Goal: Find specific page/section: Locate a particular part of the current website

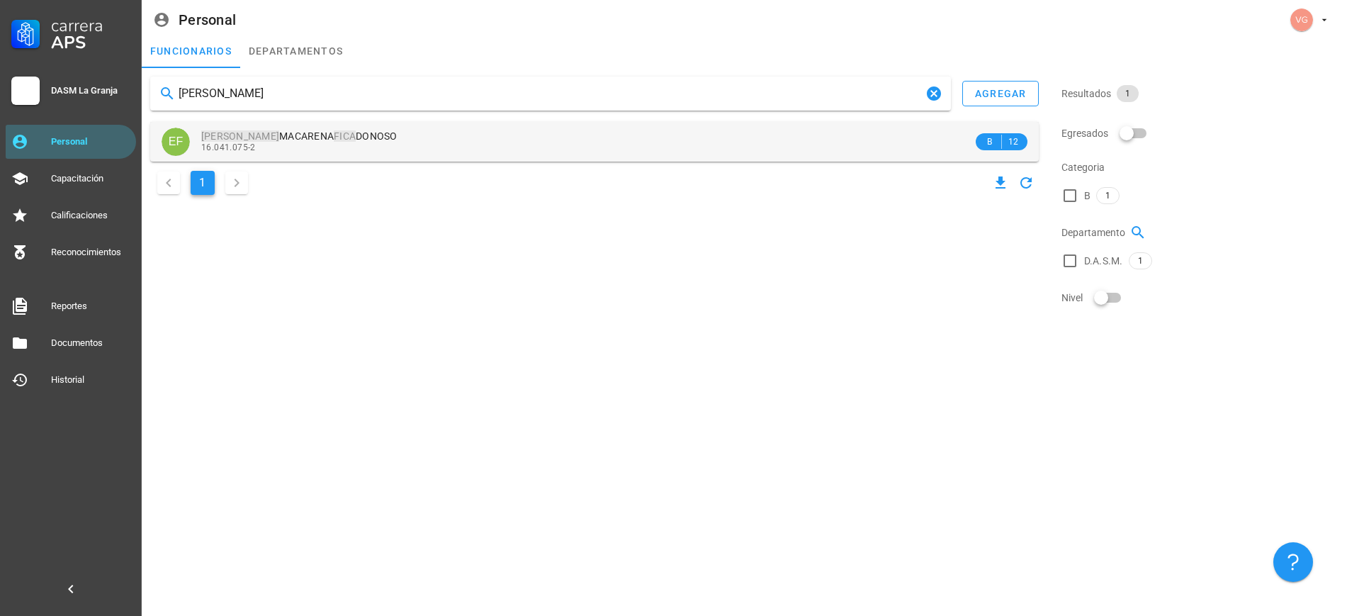
type input "[PERSON_NAME]"
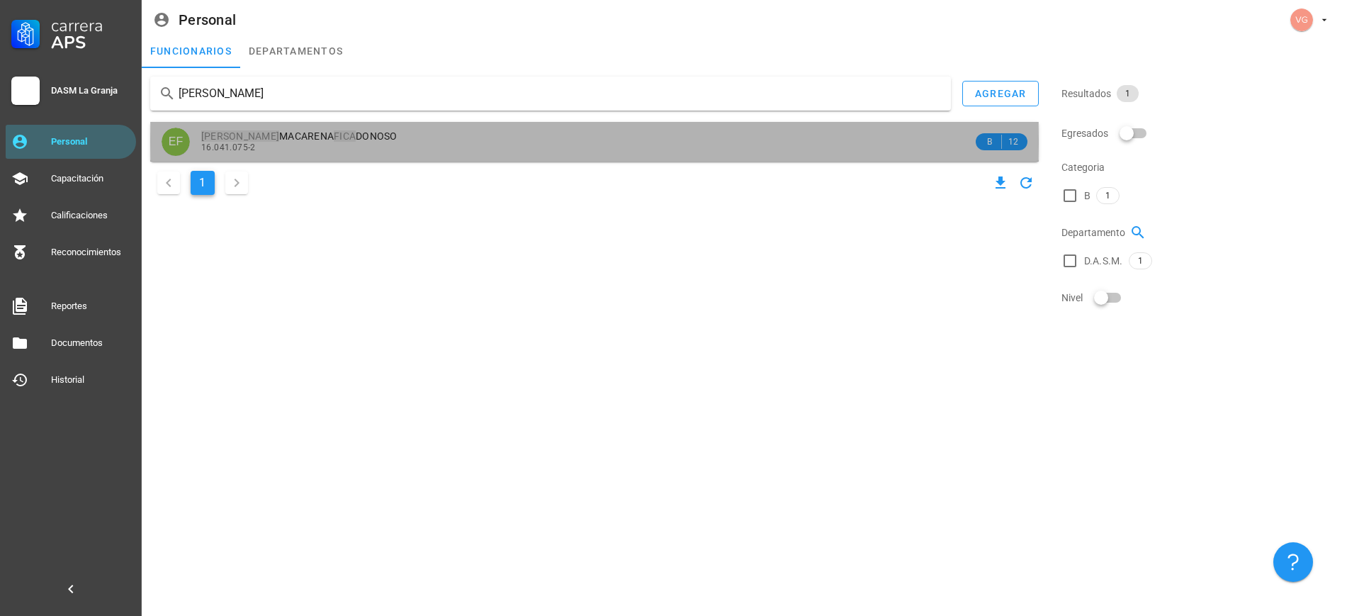
click at [316, 137] on span "[PERSON_NAME] FICA DONOSO" at bounding box center [299, 135] width 196 height 11
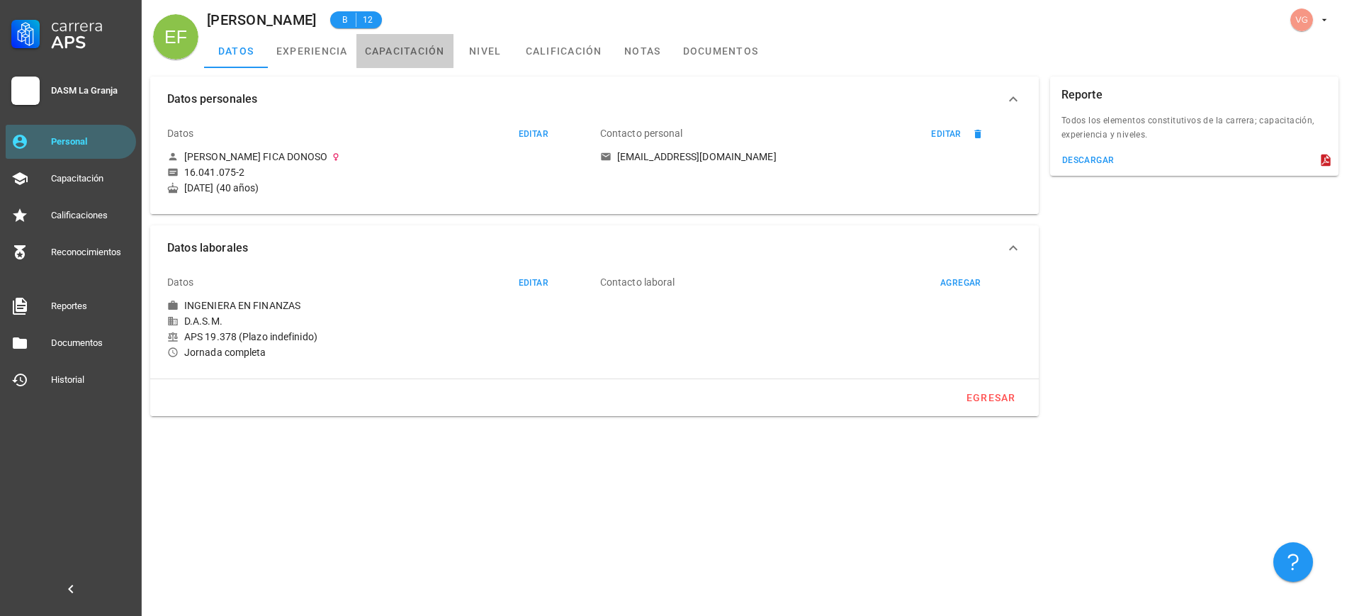
click at [450, 55] on link "capacitación" at bounding box center [404, 51] width 97 height 34
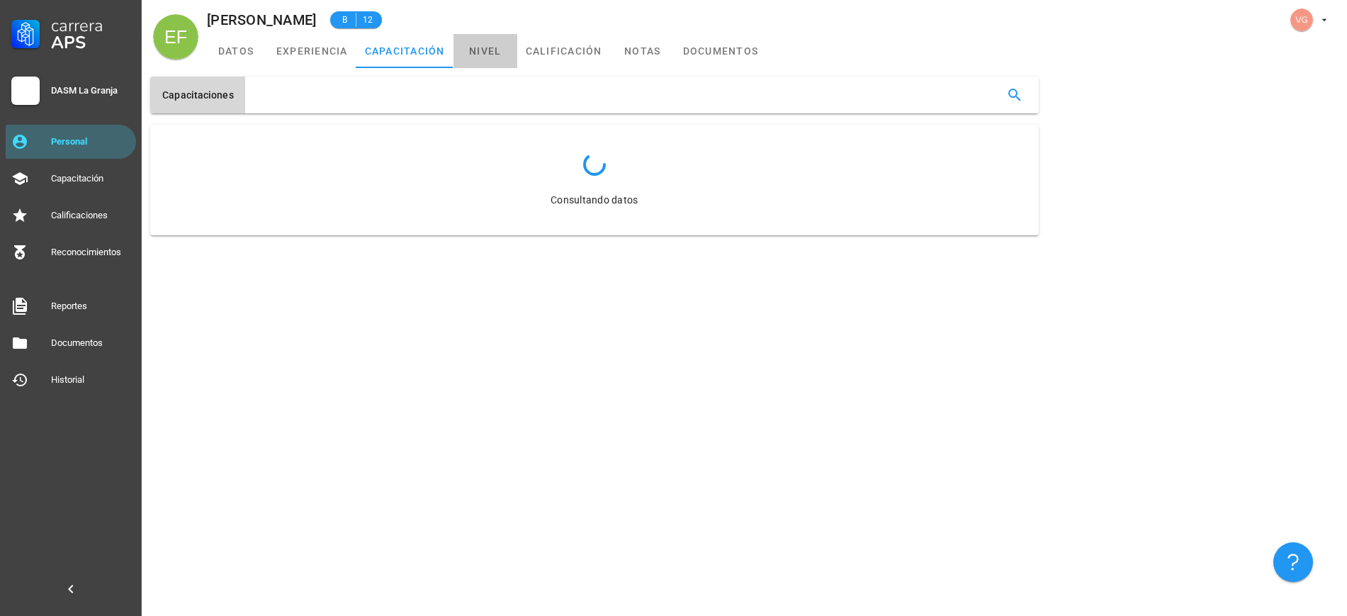
click at [490, 53] on link "nivel" at bounding box center [485, 51] width 64 height 34
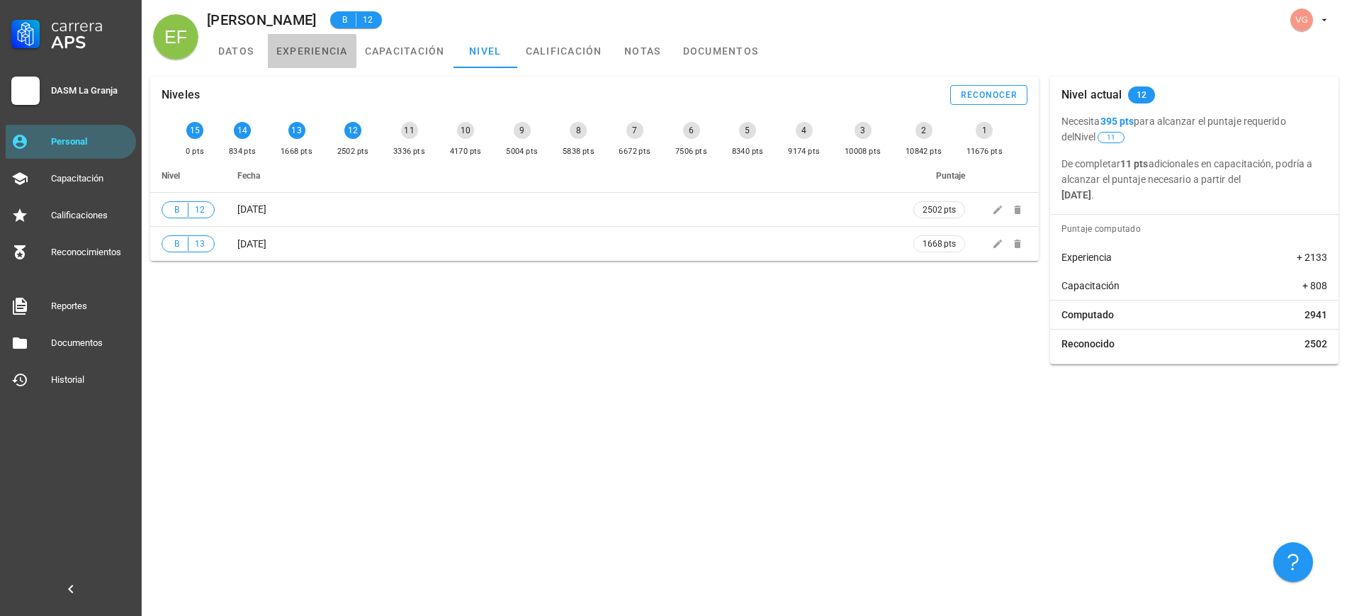
click at [312, 41] on link "experiencia" at bounding box center [312, 51] width 89 height 34
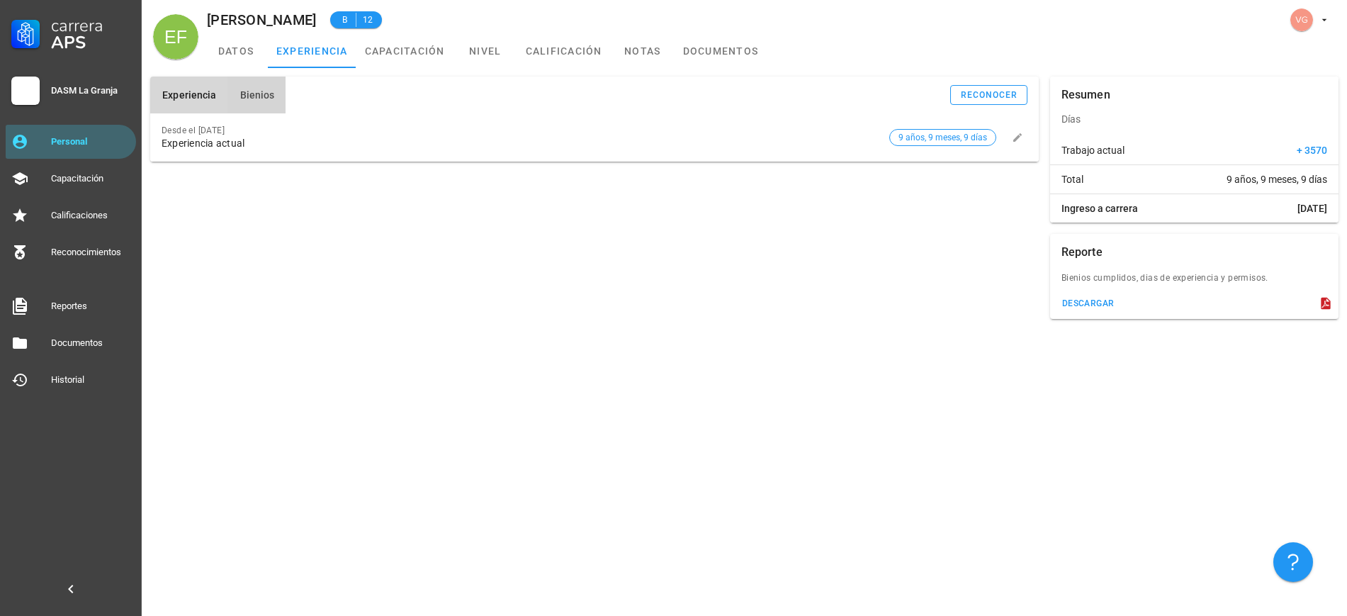
click at [268, 102] on button "Bienios" at bounding box center [256, 95] width 58 height 37
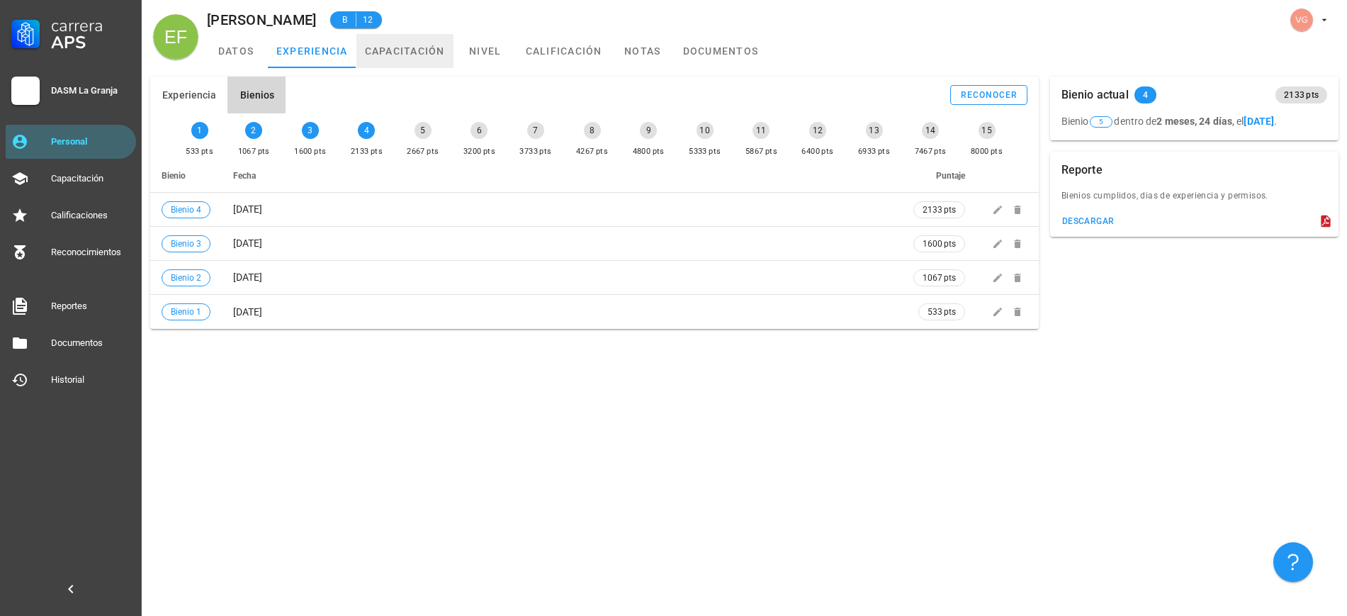
click at [427, 43] on link "capacitación" at bounding box center [404, 51] width 97 height 34
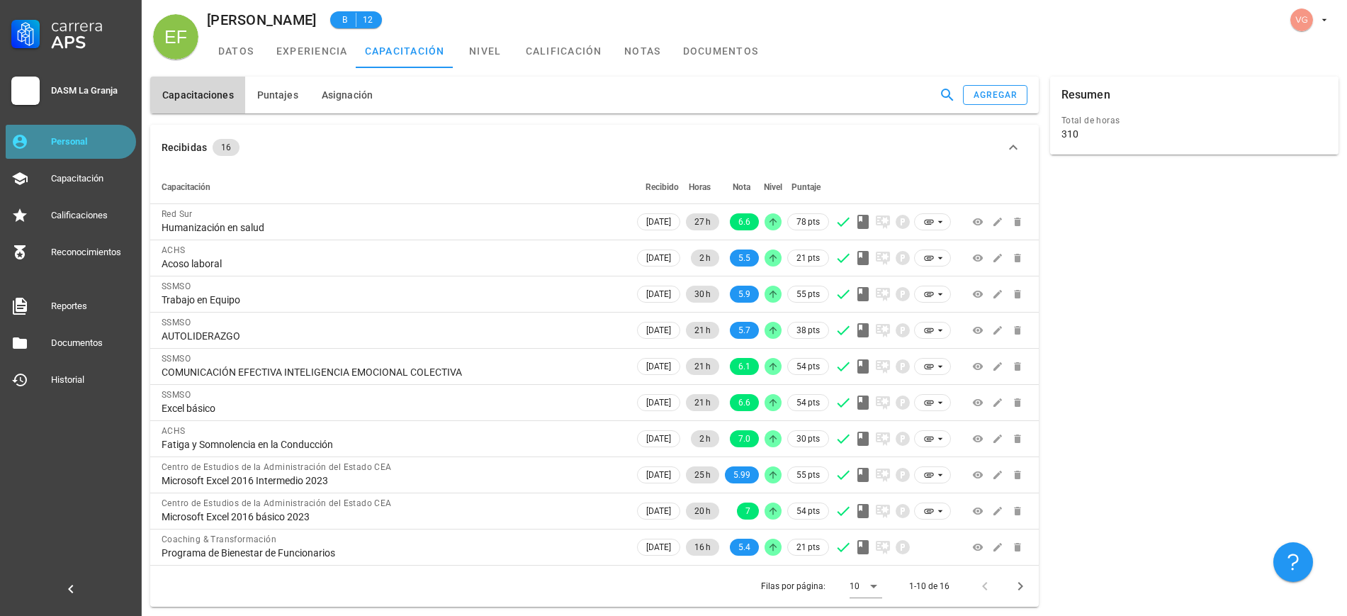
click at [73, 145] on div "Personal" at bounding box center [90, 141] width 79 height 11
